Goal: Transaction & Acquisition: Download file/media

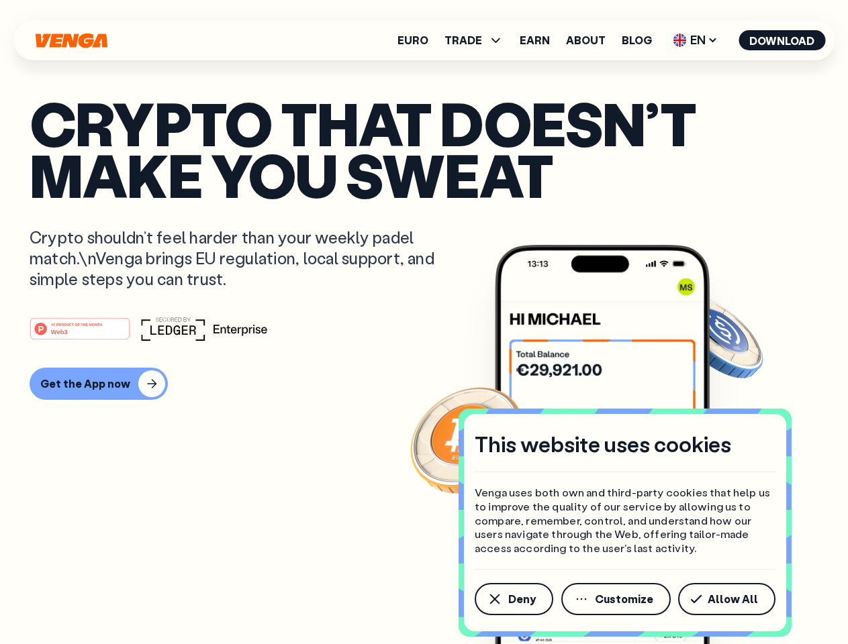
click at [423, 322] on div "#1 PRODUCT OF THE MONTH Web3" at bounding box center [424, 329] width 789 height 24
click at [513, 599] on span "Deny" at bounding box center [522, 599] width 28 height 11
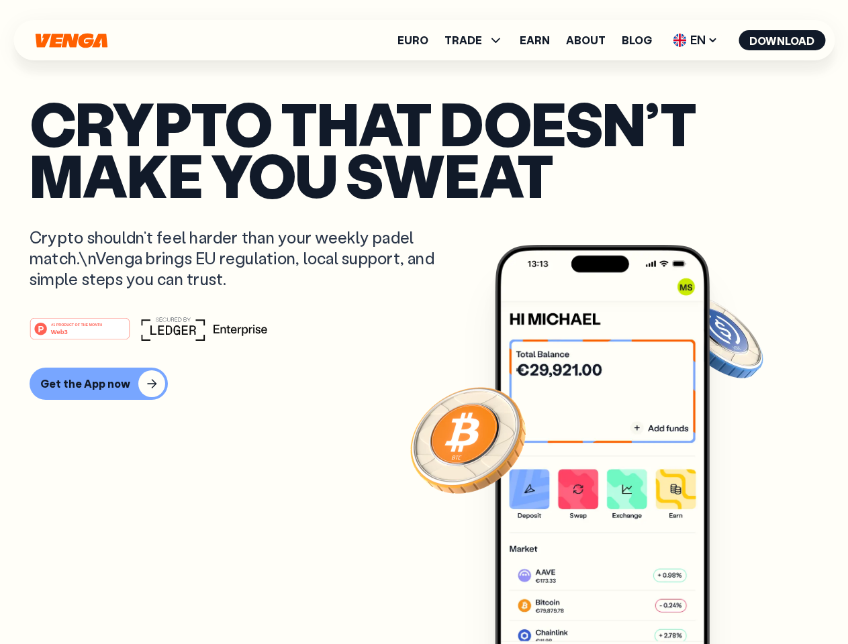
click at [617, 599] on img at bounding box center [602, 470] width 215 height 450
click at [729, 599] on article "Crypto that doesn’t make you sweat Crypto shouldn’t feel harder than your weekl…" at bounding box center [424, 348] width 789 height 503
click at [478, 40] on span "TRADE" at bounding box center [463, 40] width 38 height 11
click at [695, 40] on span "EN" at bounding box center [695, 40] width 54 height 21
click at [782, 40] on button "Download" at bounding box center [781, 40] width 87 height 20
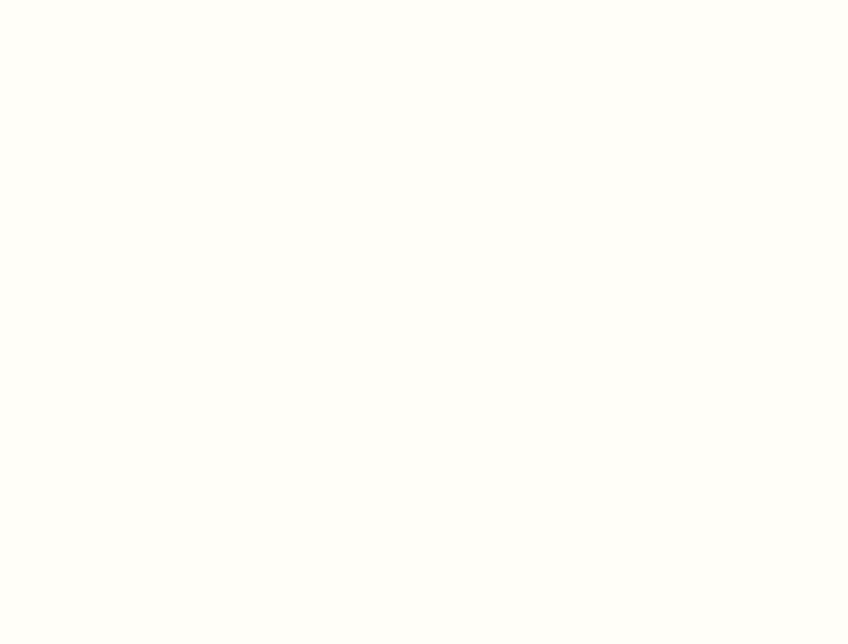
click at [423, 0] on html "This website uses cookies Venga uses both own and third-party cookies that help…" at bounding box center [424, 0] width 848 height 0
click at [97, 0] on html "This website uses cookies Venga uses both own and third-party cookies that help…" at bounding box center [424, 0] width 848 height 0
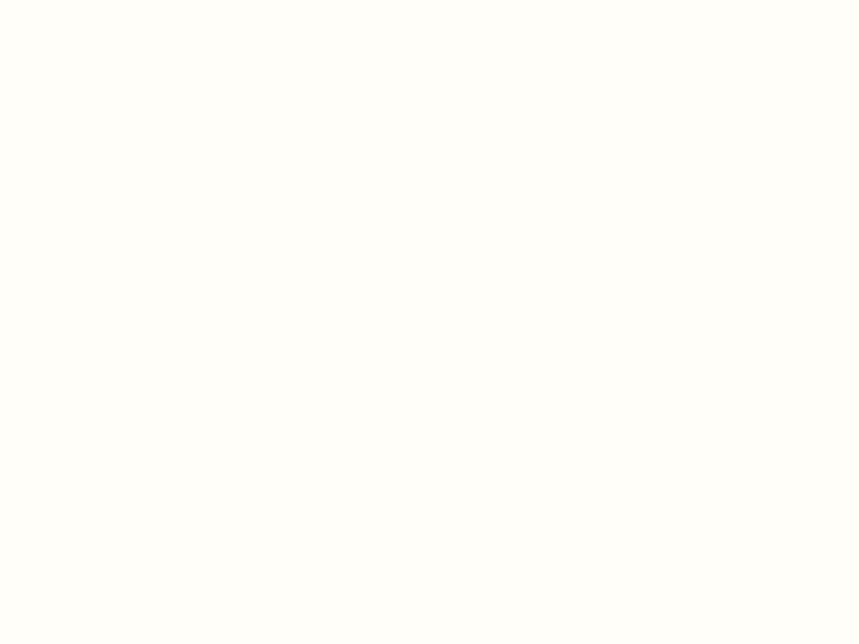
click at [82, 0] on html "This website uses cookies Venga uses both own and third-party cookies that help…" at bounding box center [429, 0] width 859 height 0
